Goal: Submit feedback/report problem: Submit feedback/report problem

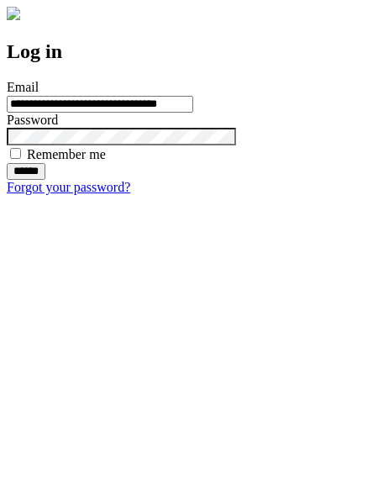
type input "**********"
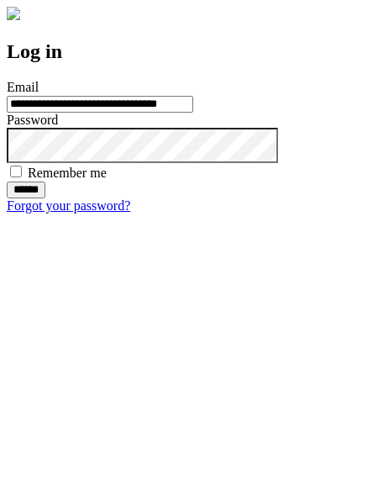
click at [45, 198] on input "******" at bounding box center [26, 190] width 39 height 17
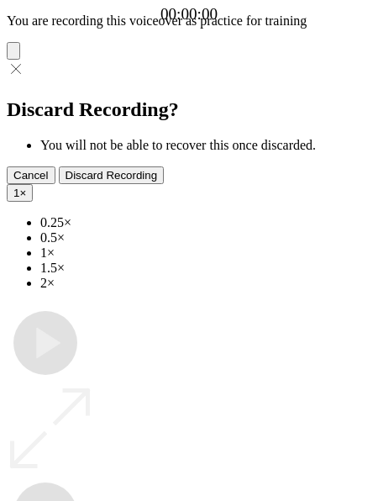
type input "**********"
